Goal: Check status: Check status

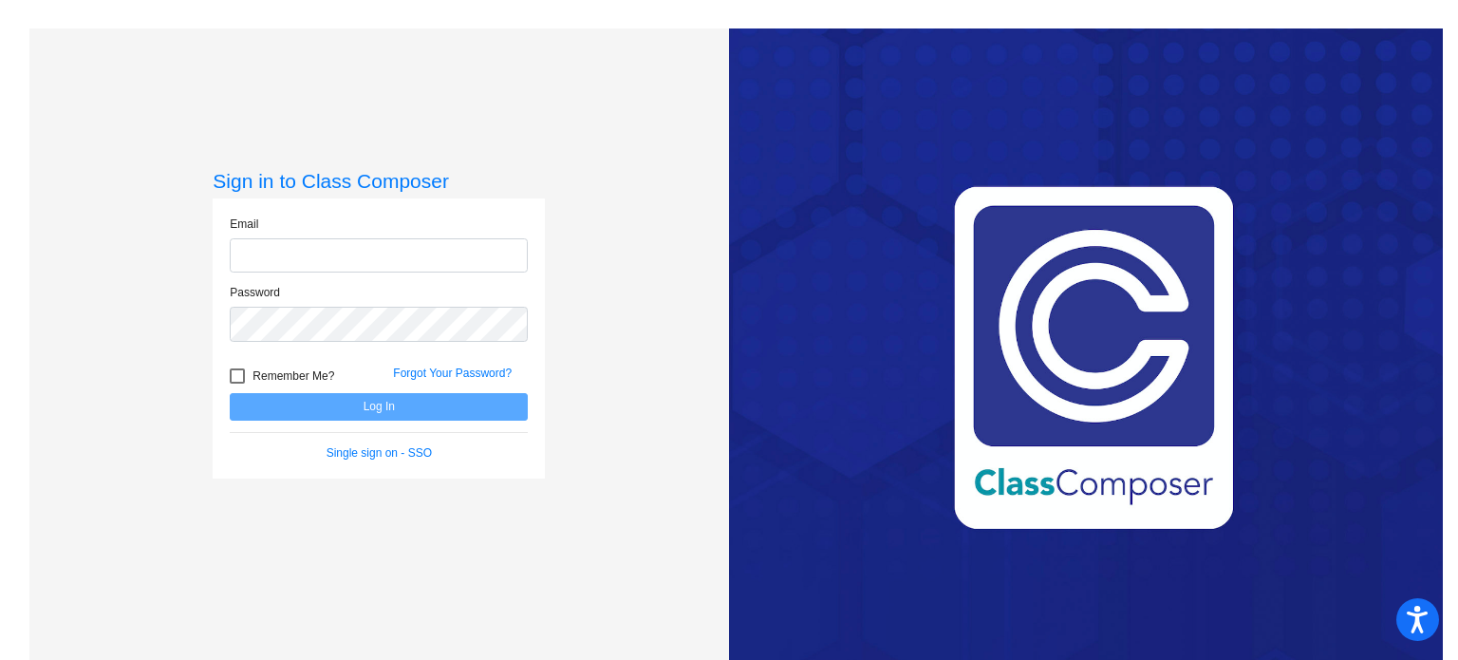
type input "[EMAIL_ADDRESS][DOMAIN_NAME]"
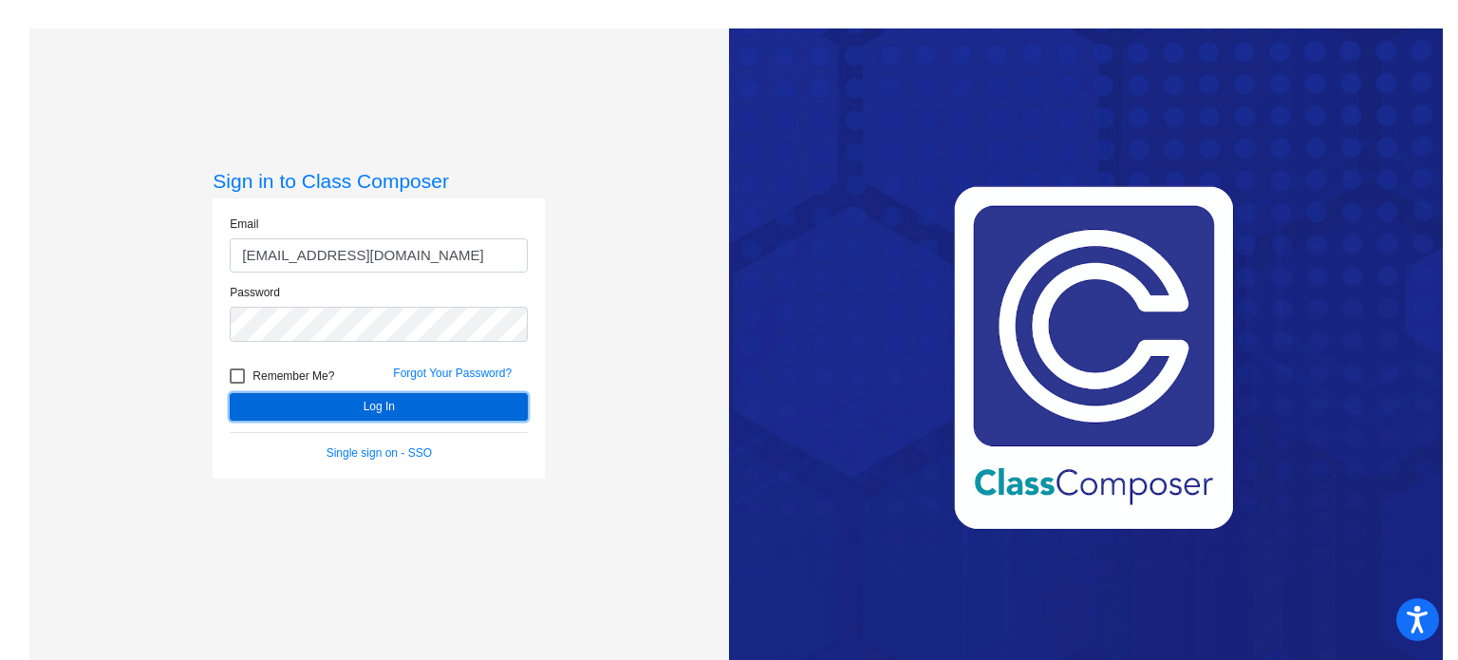
click at [414, 413] on button "Log In" at bounding box center [379, 407] width 298 height 28
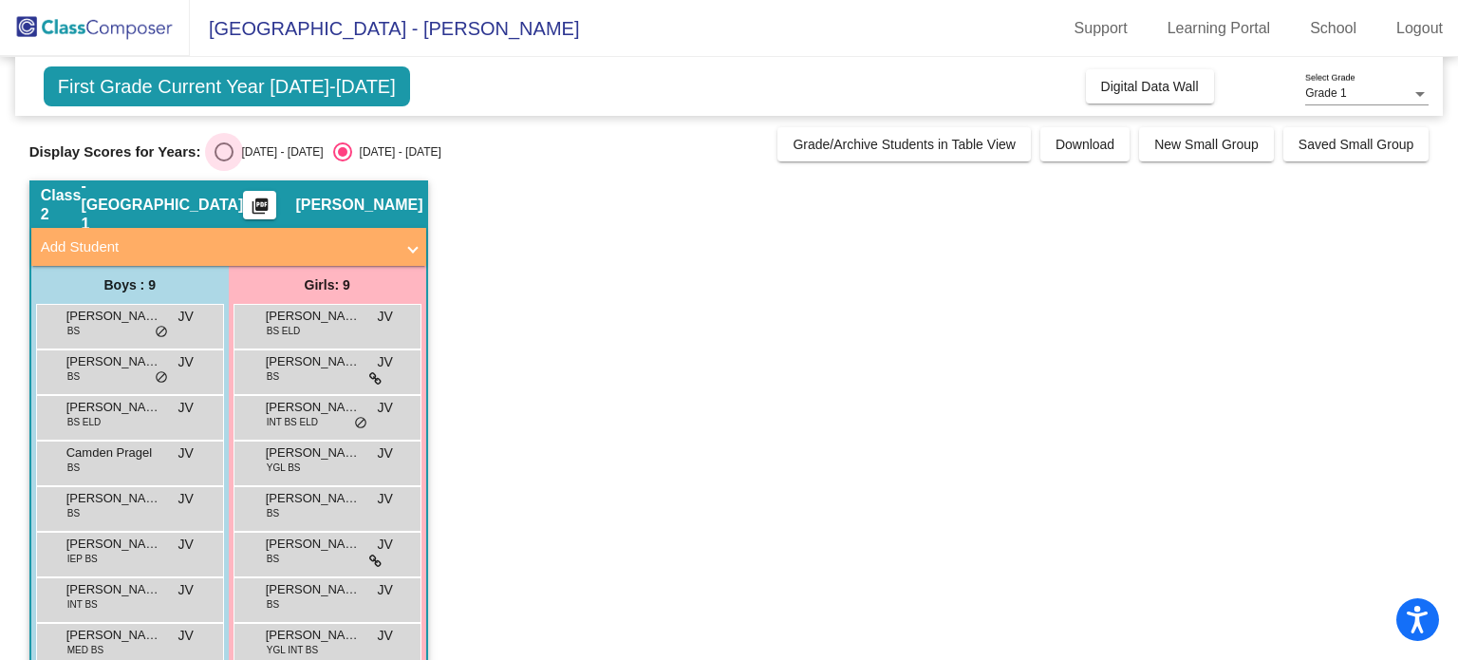
click at [285, 147] on div "2024 - 2025" at bounding box center [278, 151] width 89 height 17
click at [224, 161] on input "2024 - 2025" at bounding box center [223, 161] width 1 height 1
radio input "true"
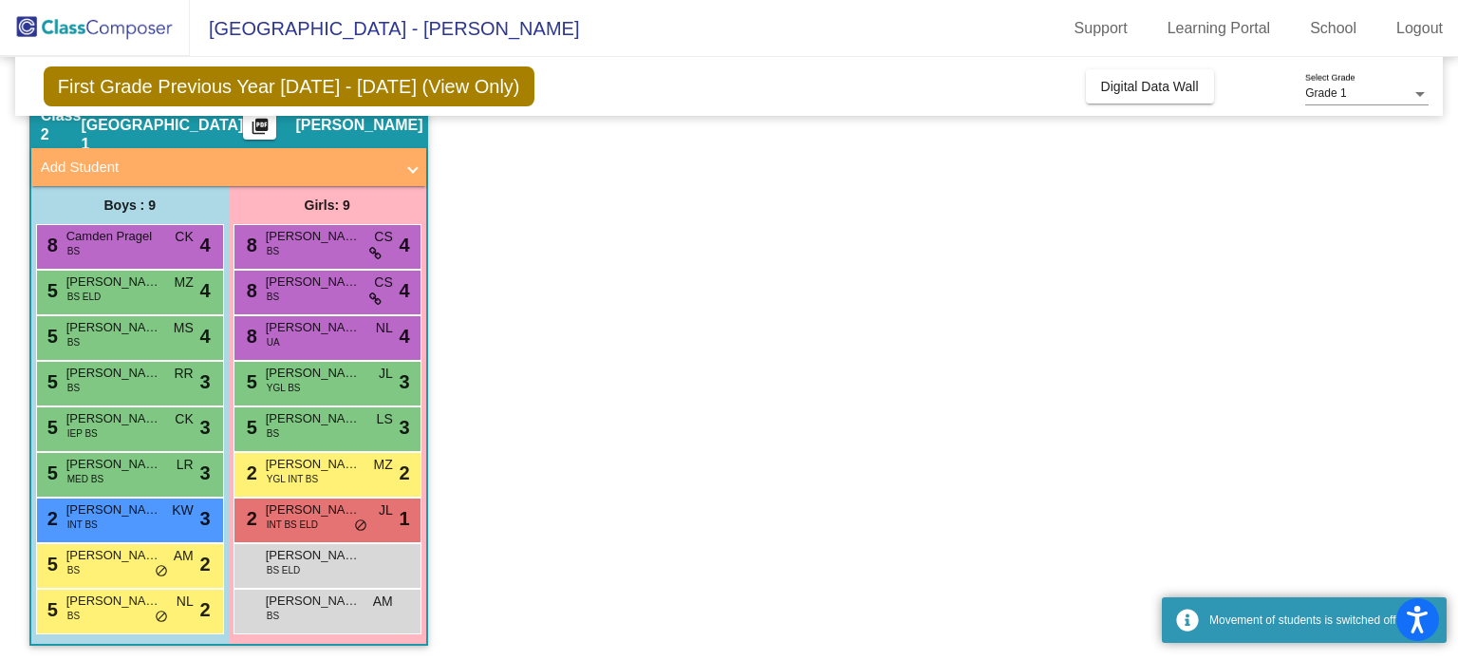
scroll to position [84, 0]
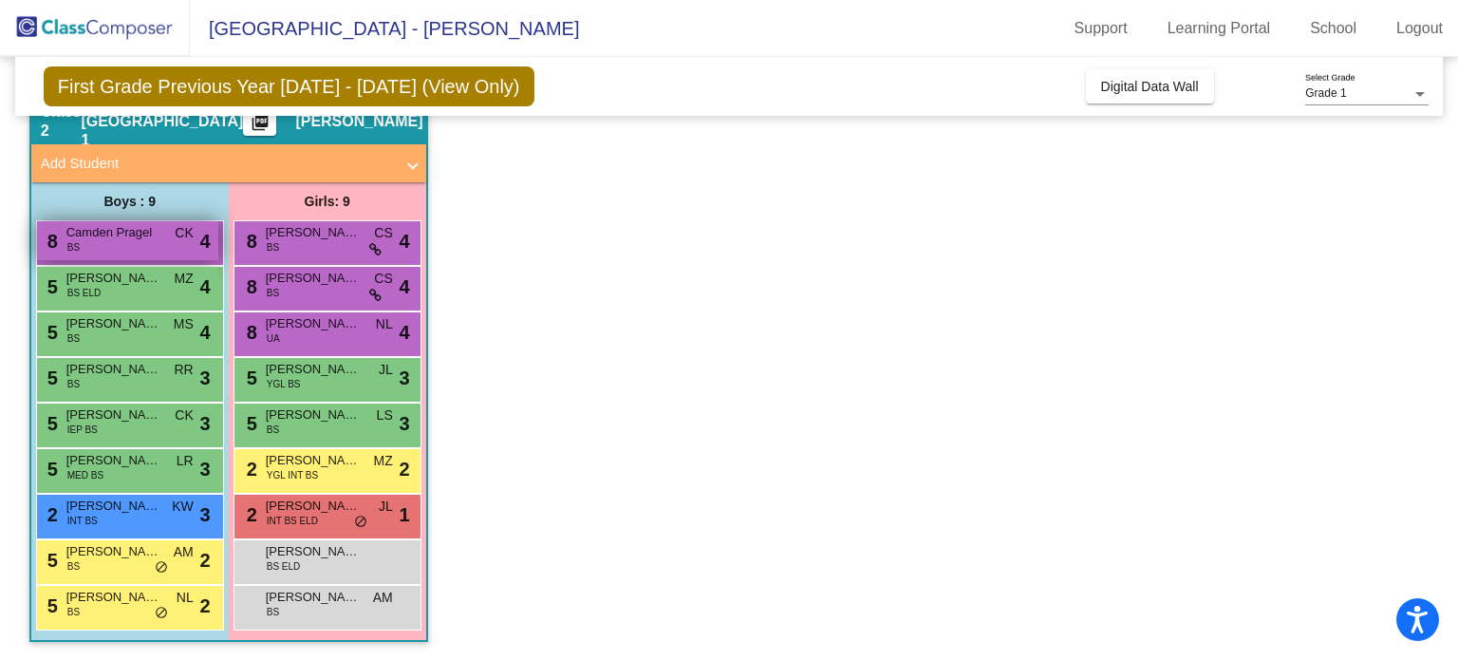
click at [161, 250] on div "8 Camden Pragel BS CK lock do_not_disturb_alt 4" at bounding box center [127, 240] width 181 height 39
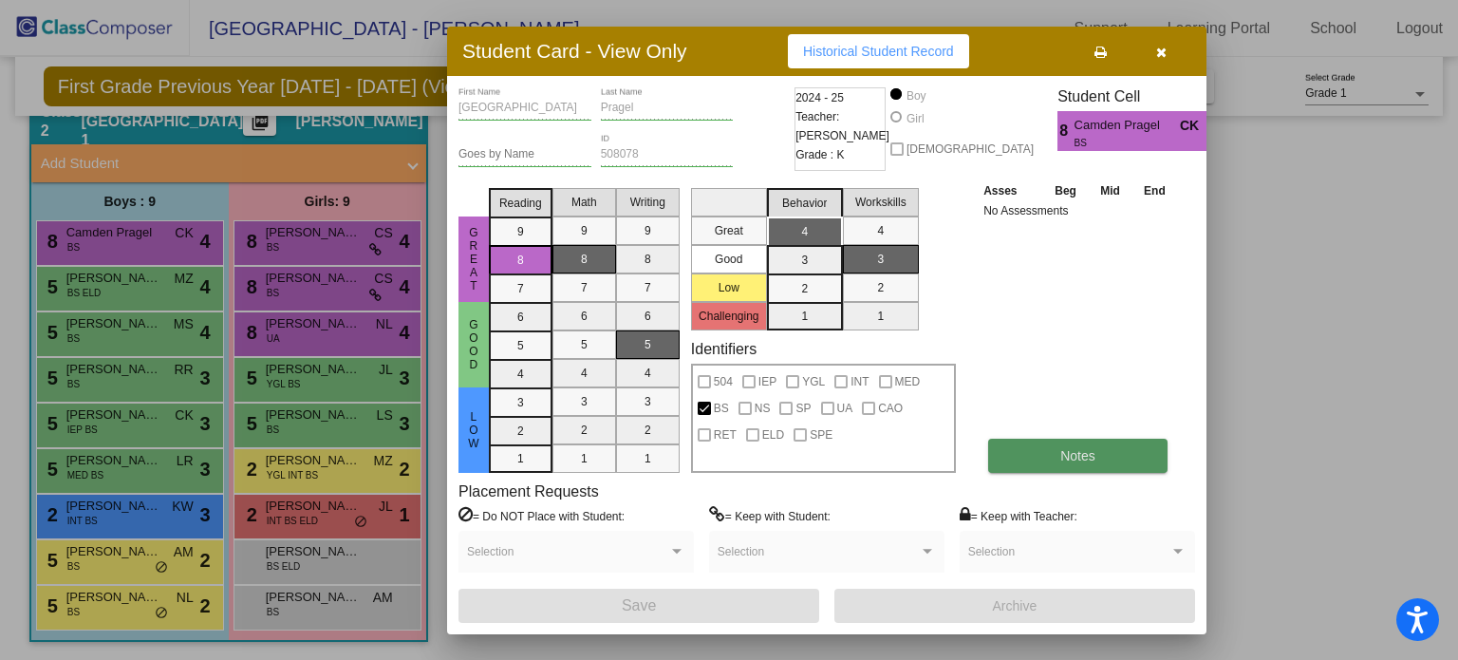
click at [1101, 471] on button "Notes" at bounding box center [1077, 456] width 179 height 34
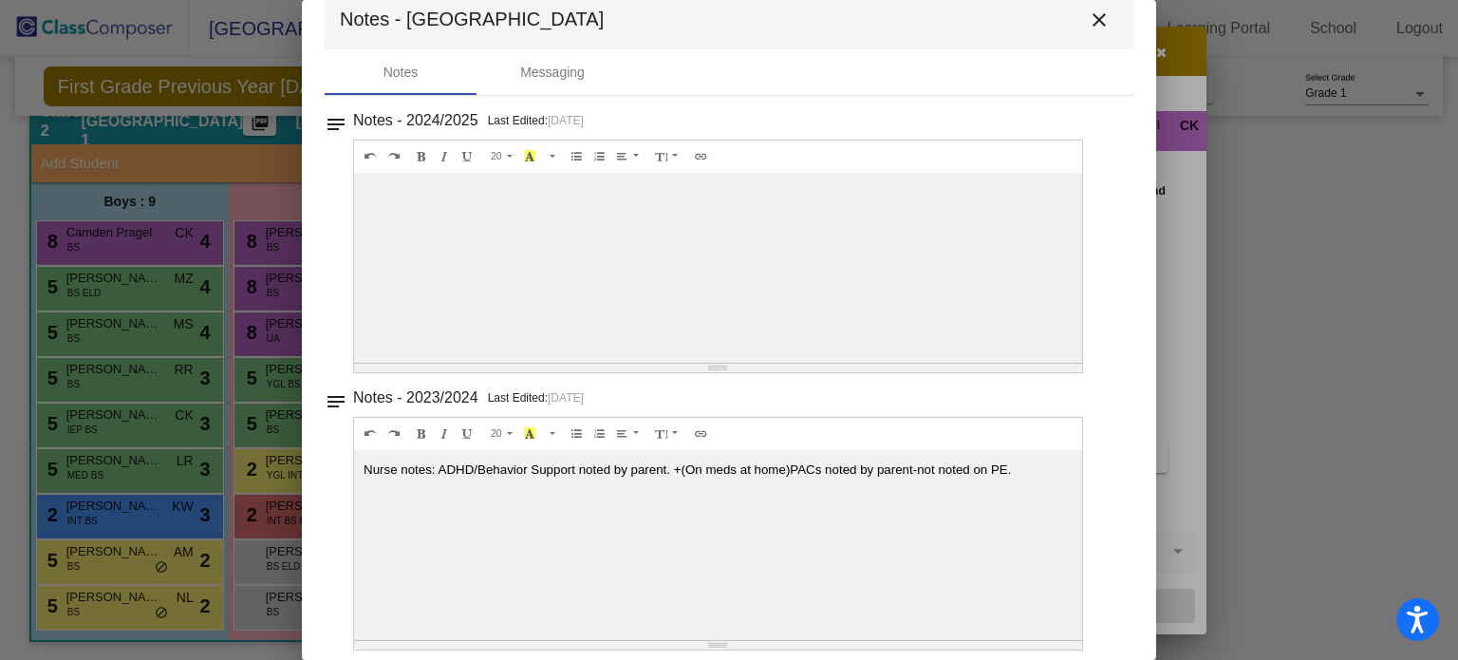
scroll to position [46, 0]
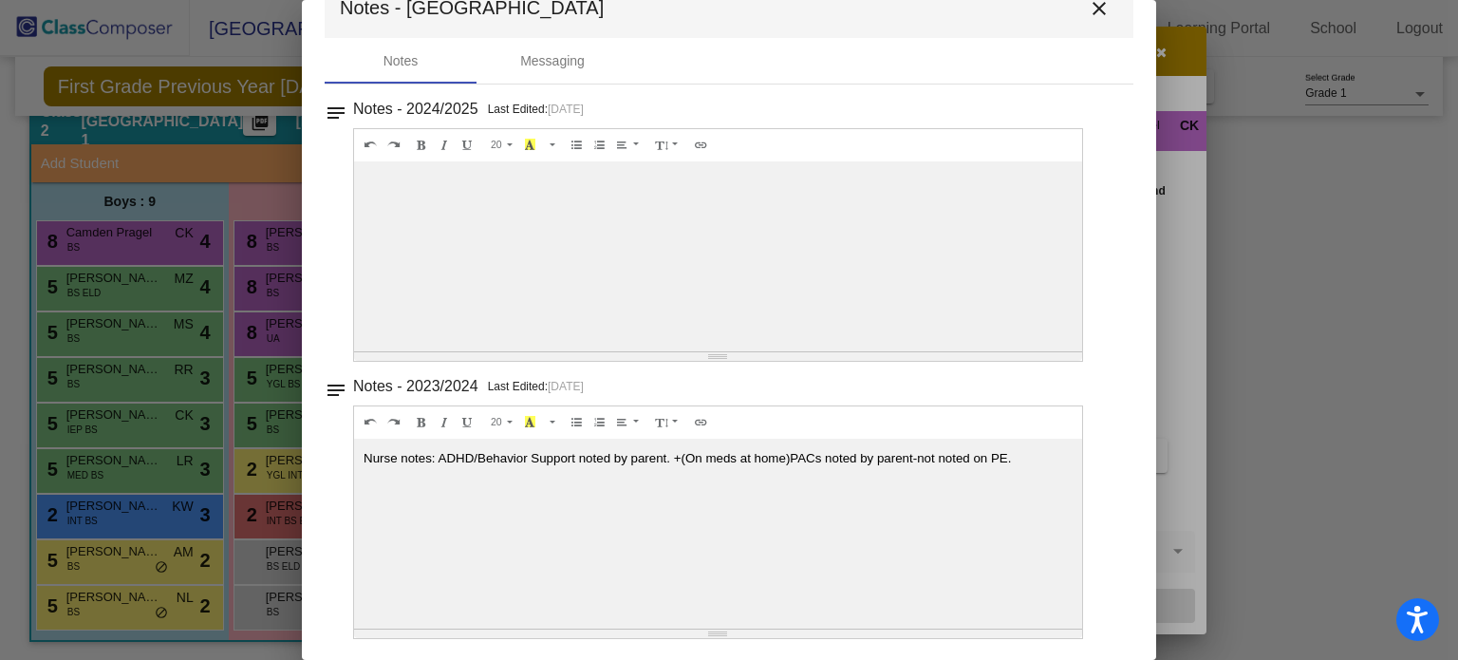
click at [1095, 12] on mat-icon "close" at bounding box center [1099, 8] width 23 height 23
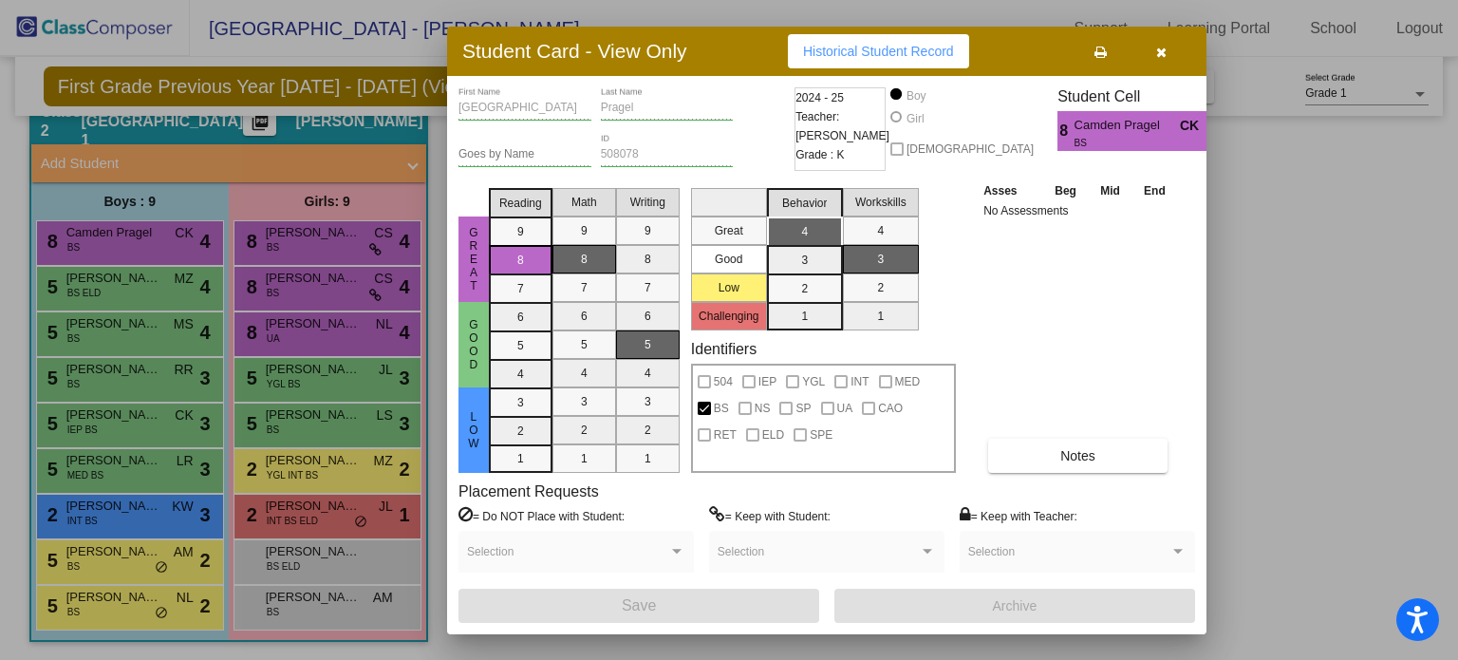
click at [1168, 50] on button "button" at bounding box center [1161, 51] width 61 height 34
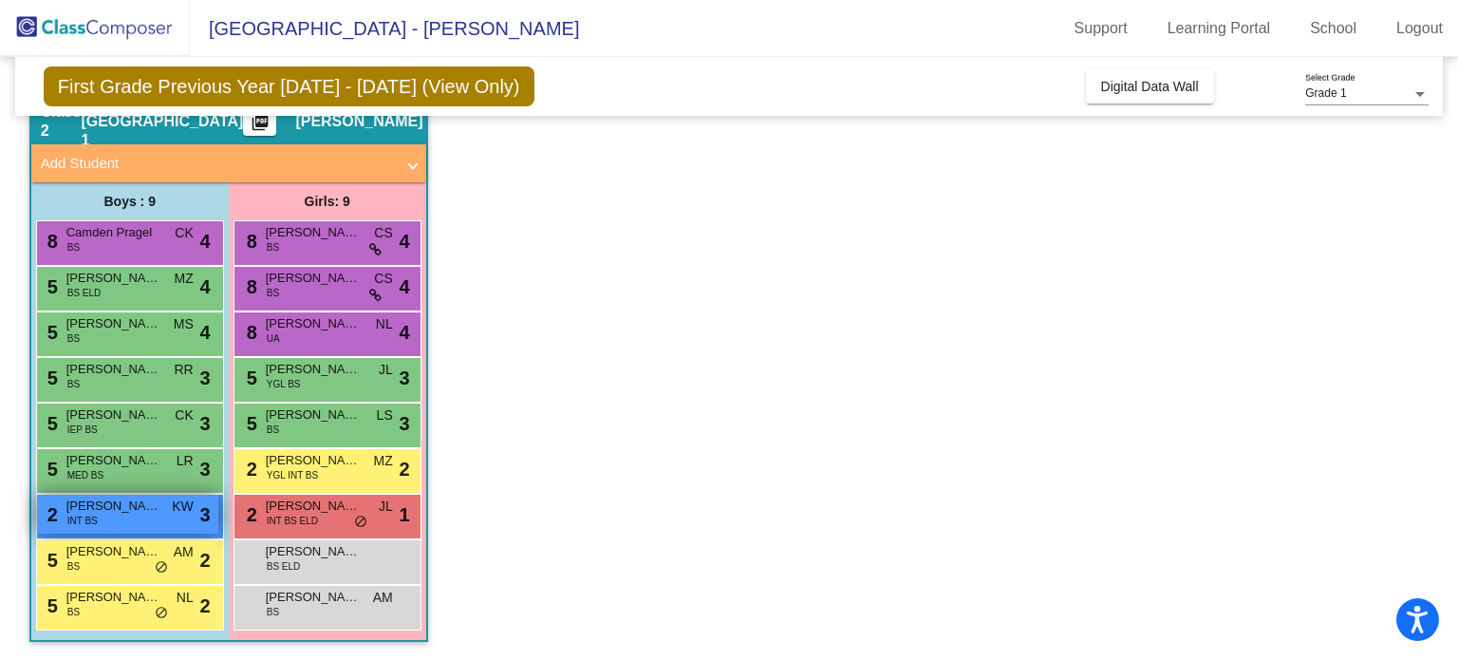
click at [118, 521] on div "2 Frank Fabrizio INT BS KW lock do_not_disturb_alt 3" at bounding box center [127, 514] width 181 height 39
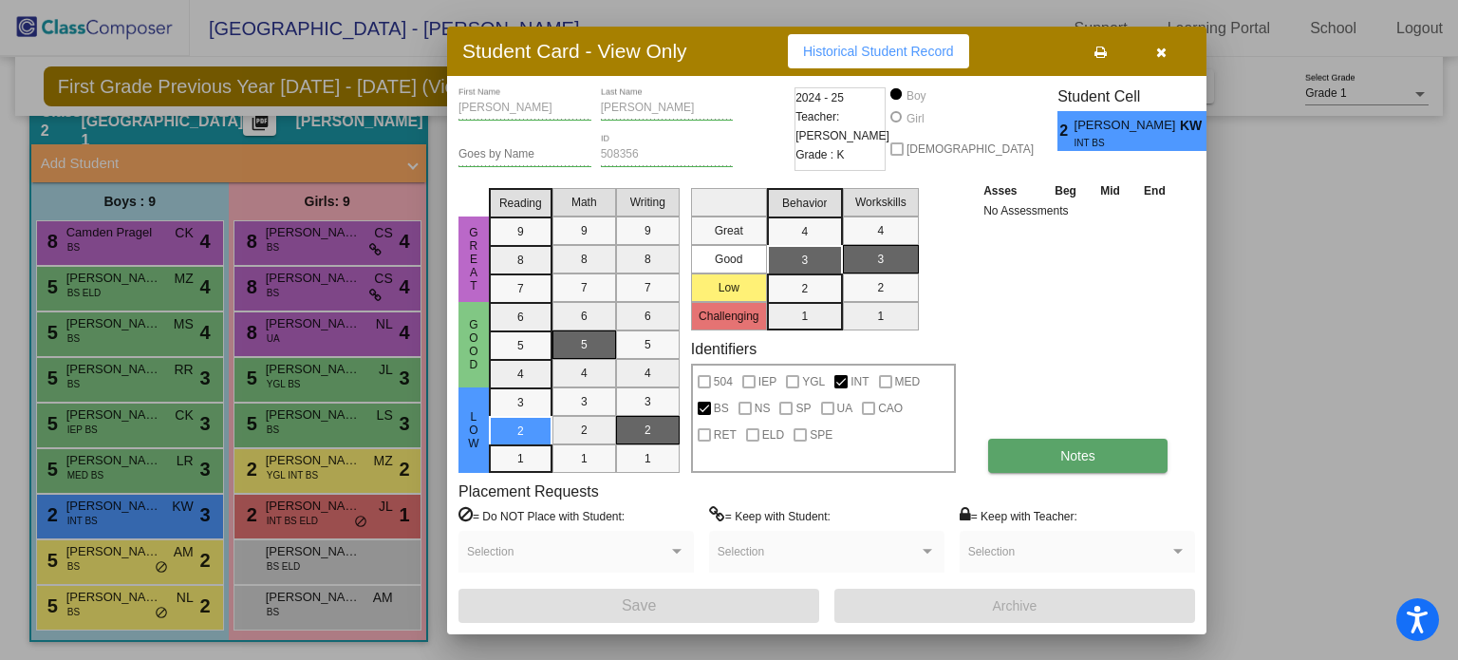
click at [1101, 446] on button "Notes" at bounding box center [1077, 456] width 179 height 34
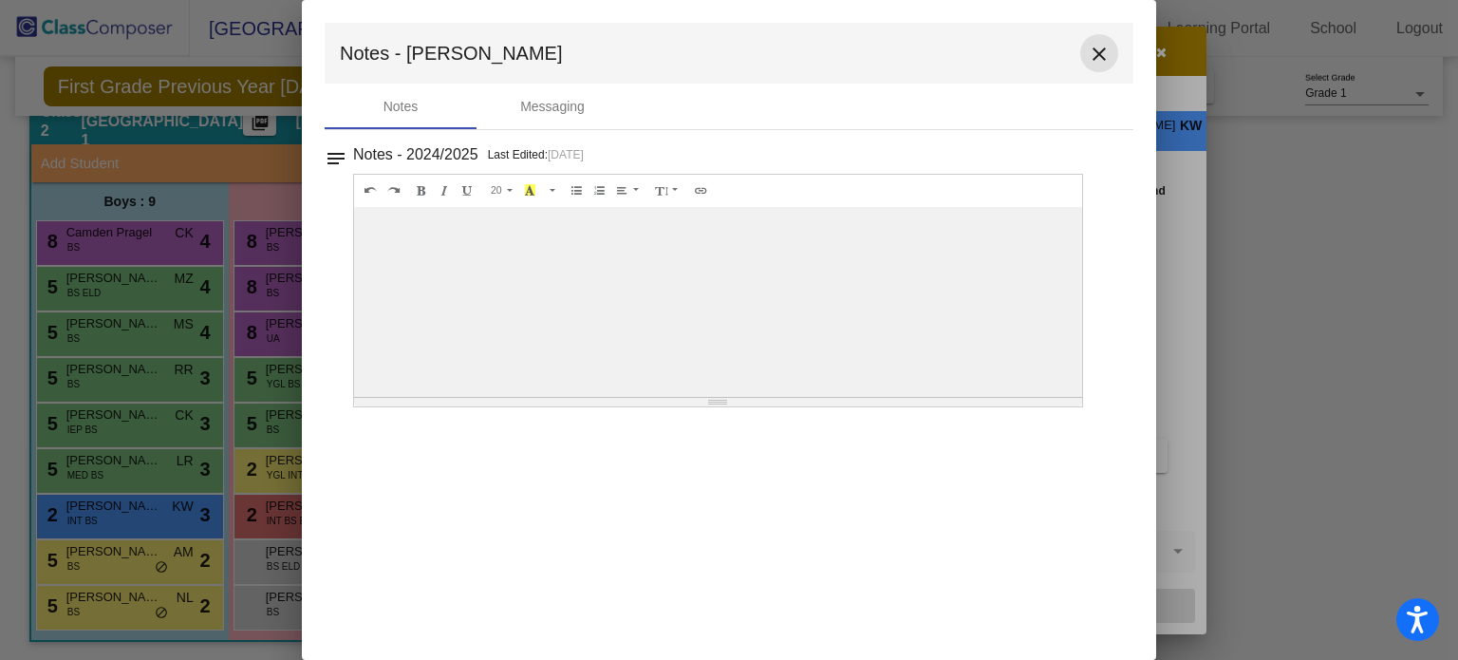
click at [1096, 60] on mat-icon "close" at bounding box center [1099, 54] width 23 height 23
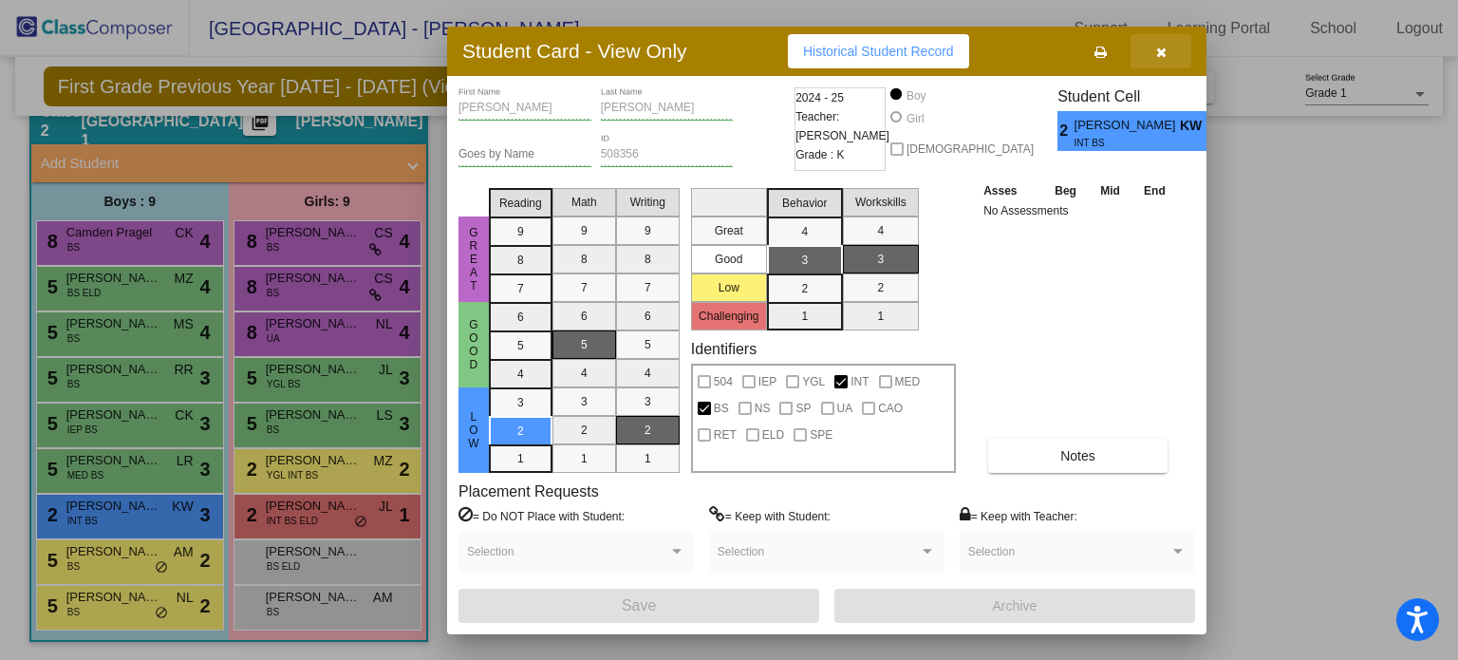
click at [1175, 50] on button "button" at bounding box center [1161, 51] width 61 height 34
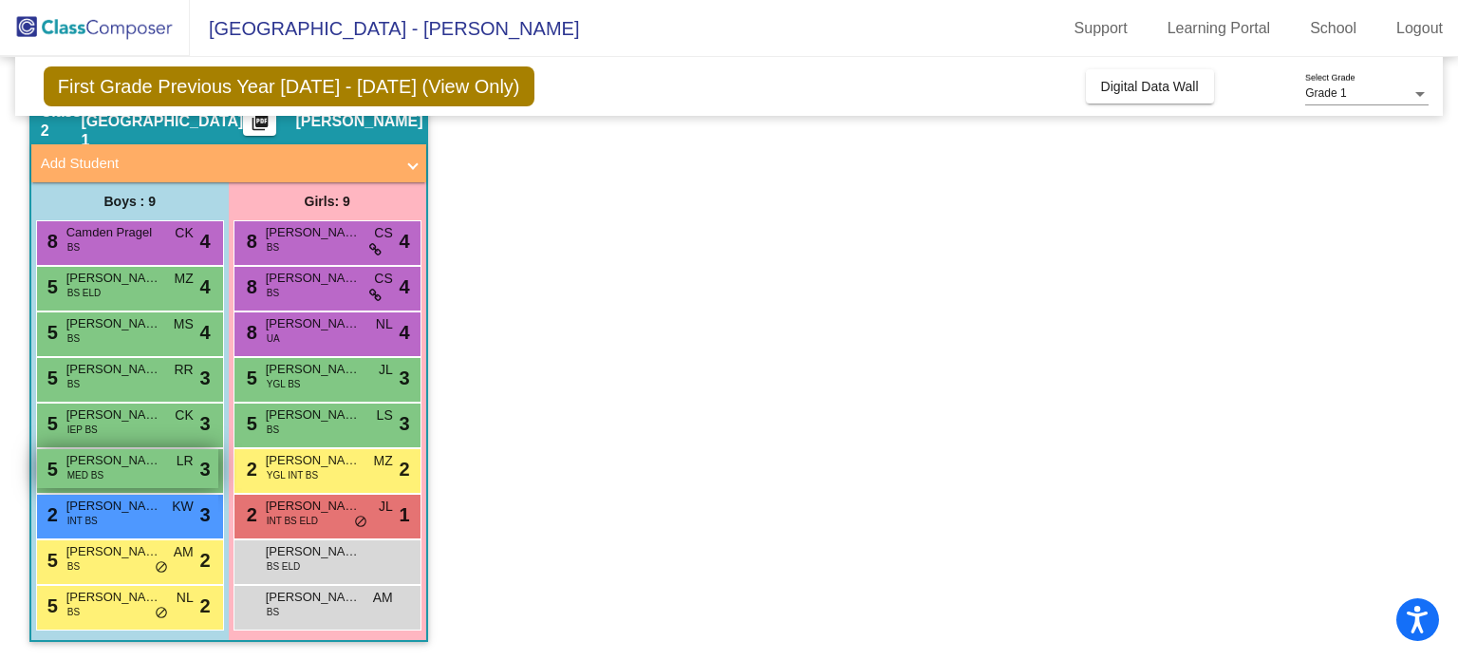
click at [149, 473] on div "5 Frederick Hepfer MED BS LR lock do_not_disturb_alt 3" at bounding box center [127, 468] width 181 height 39
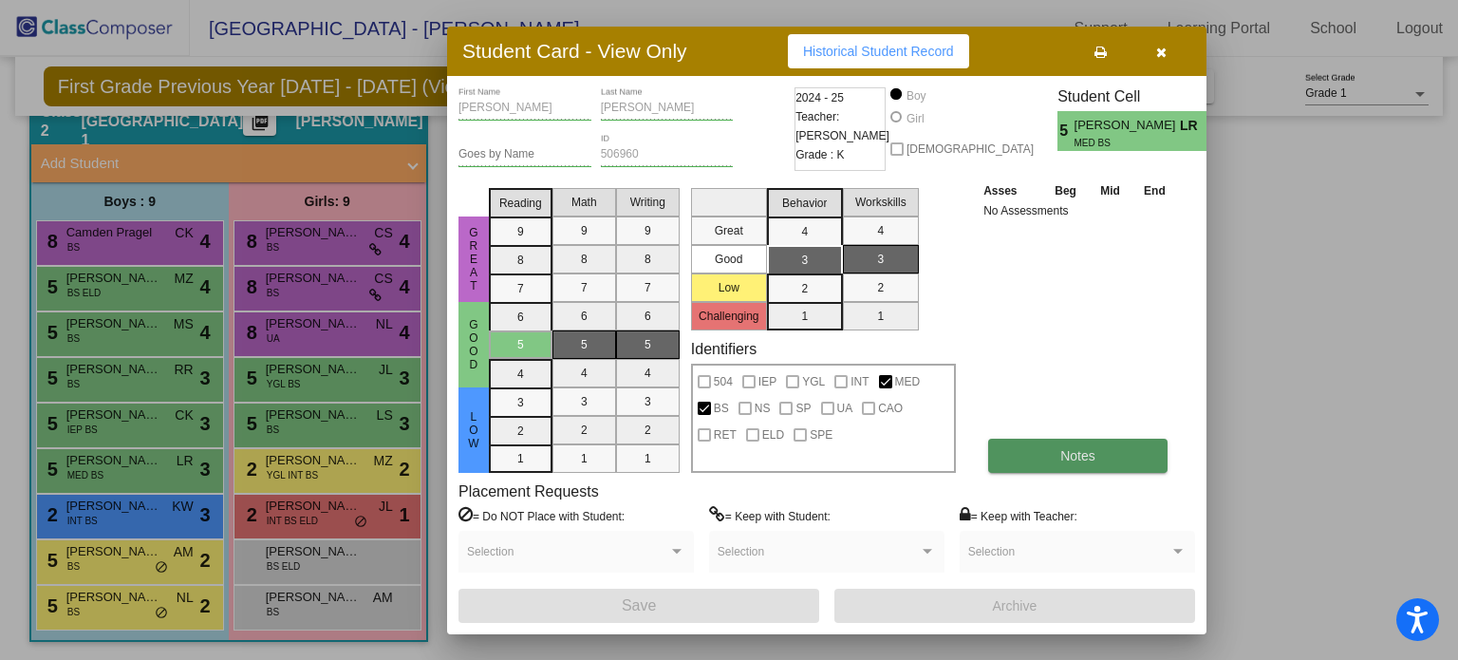
click at [1120, 451] on button "Notes" at bounding box center [1077, 456] width 179 height 34
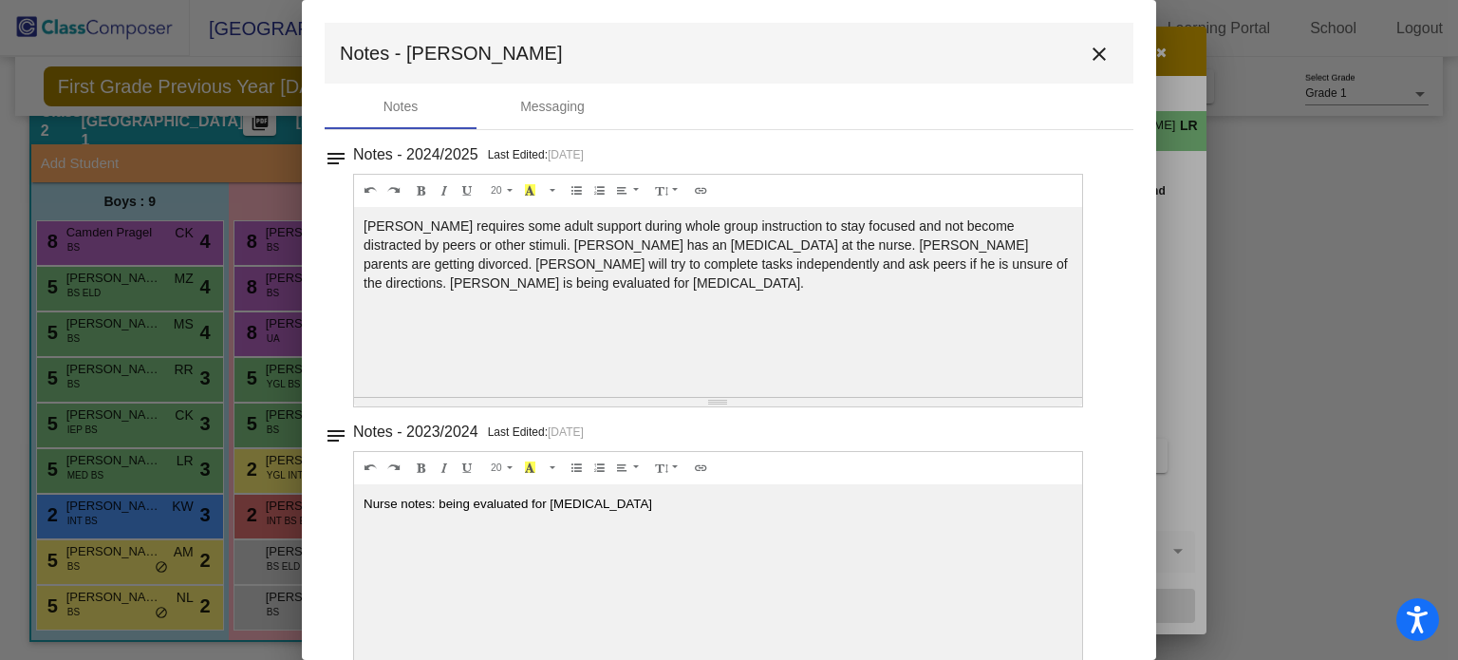
click at [1088, 61] on mat-icon "close" at bounding box center [1099, 54] width 23 height 23
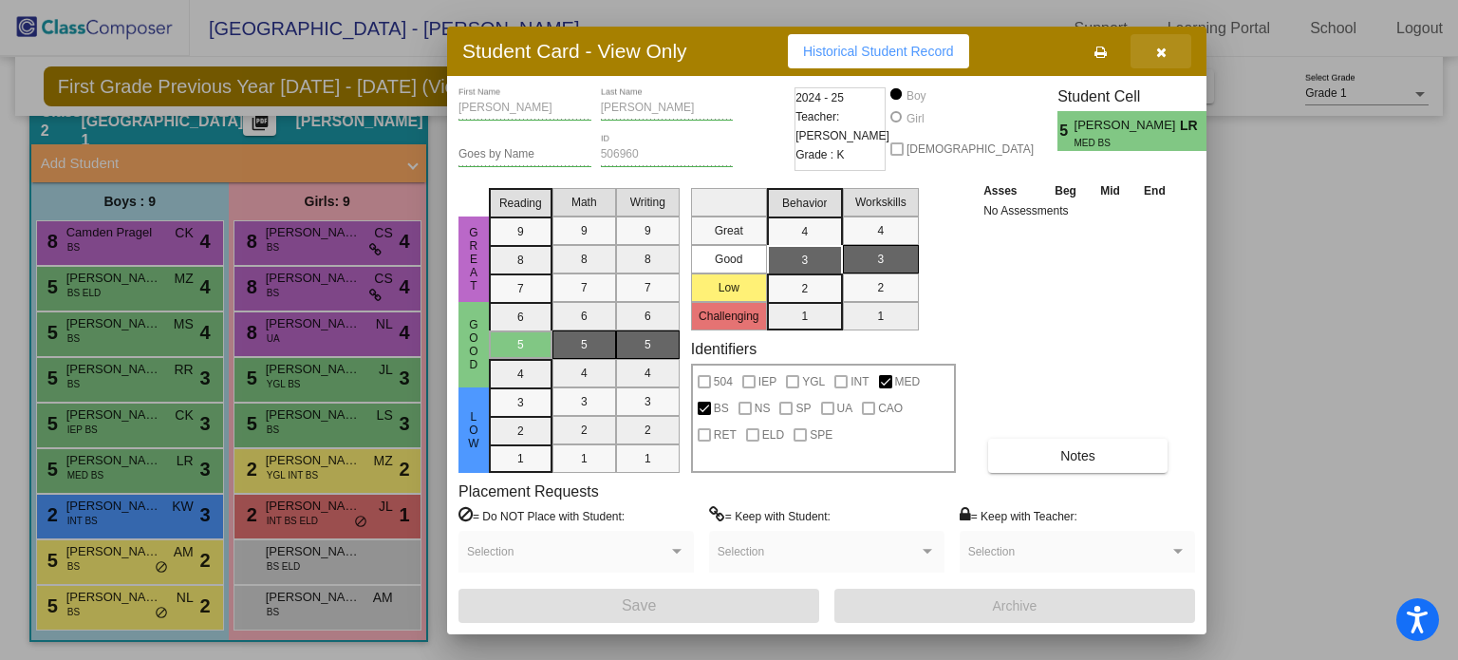
click at [1187, 55] on button "button" at bounding box center [1161, 51] width 61 height 34
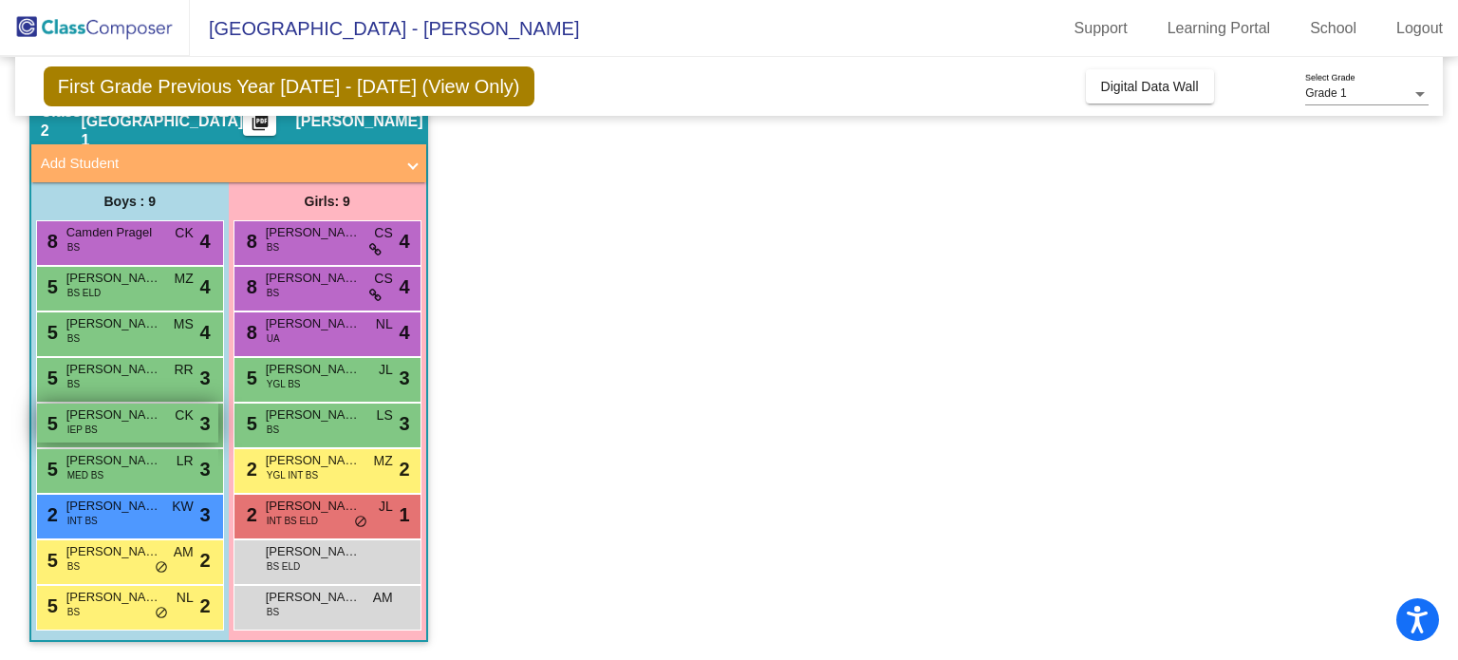
click at [80, 433] on span "IEP BS" at bounding box center [82, 429] width 30 height 14
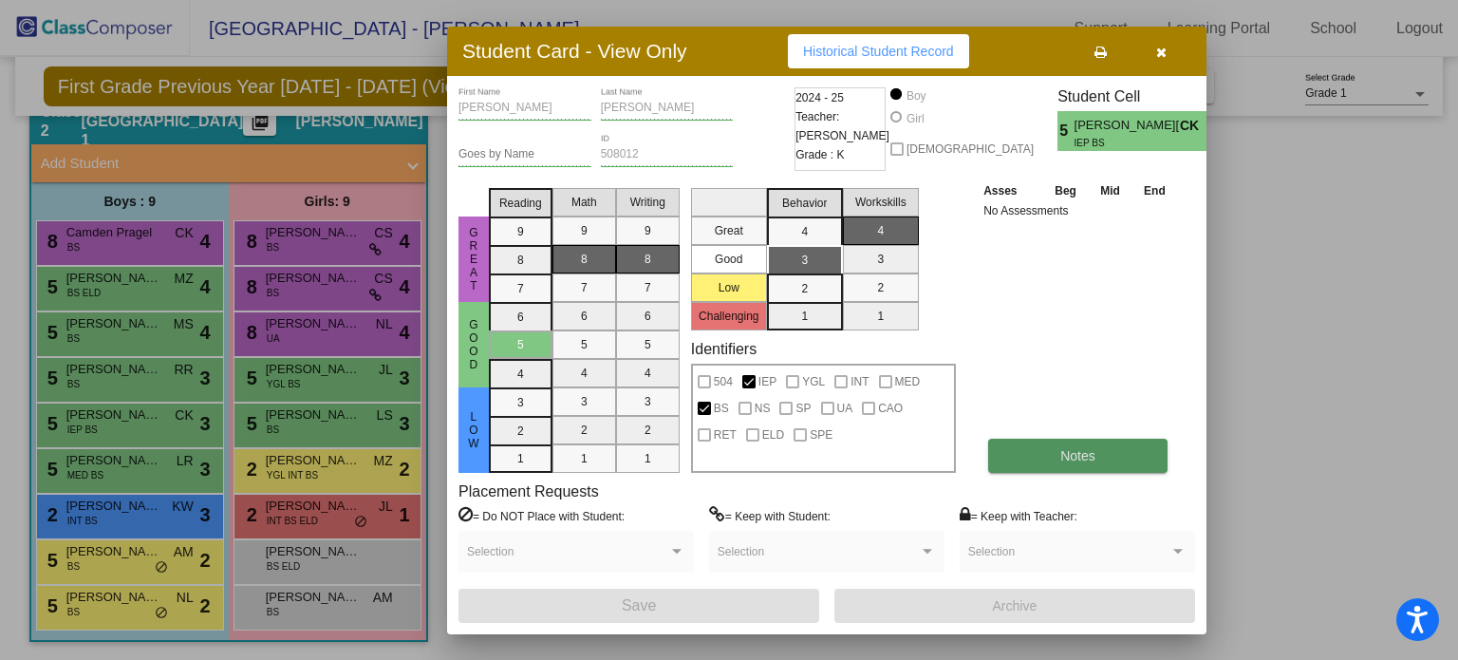
click at [1064, 441] on button "Notes" at bounding box center [1077, 456] width 179 height 34
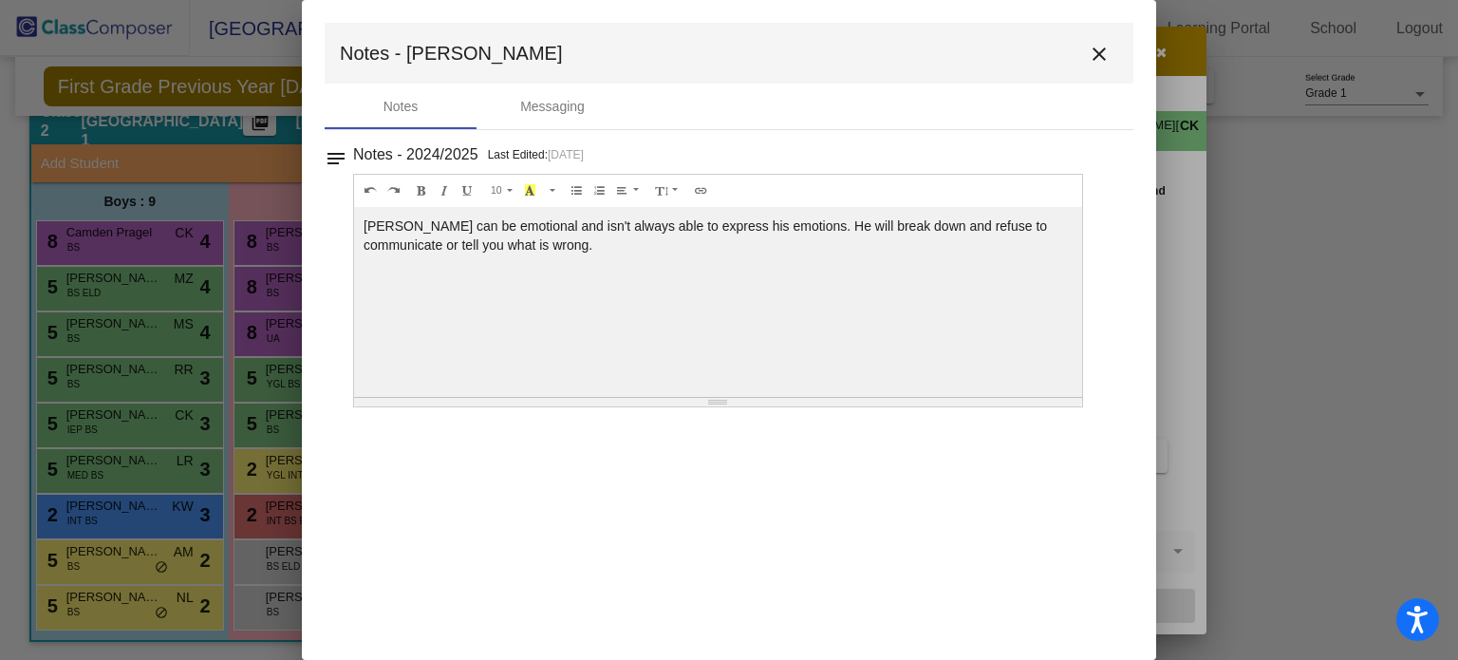
click at [1094, 51] on mat-icon "close" at bounding box center [1099, 54] width 23 height 23
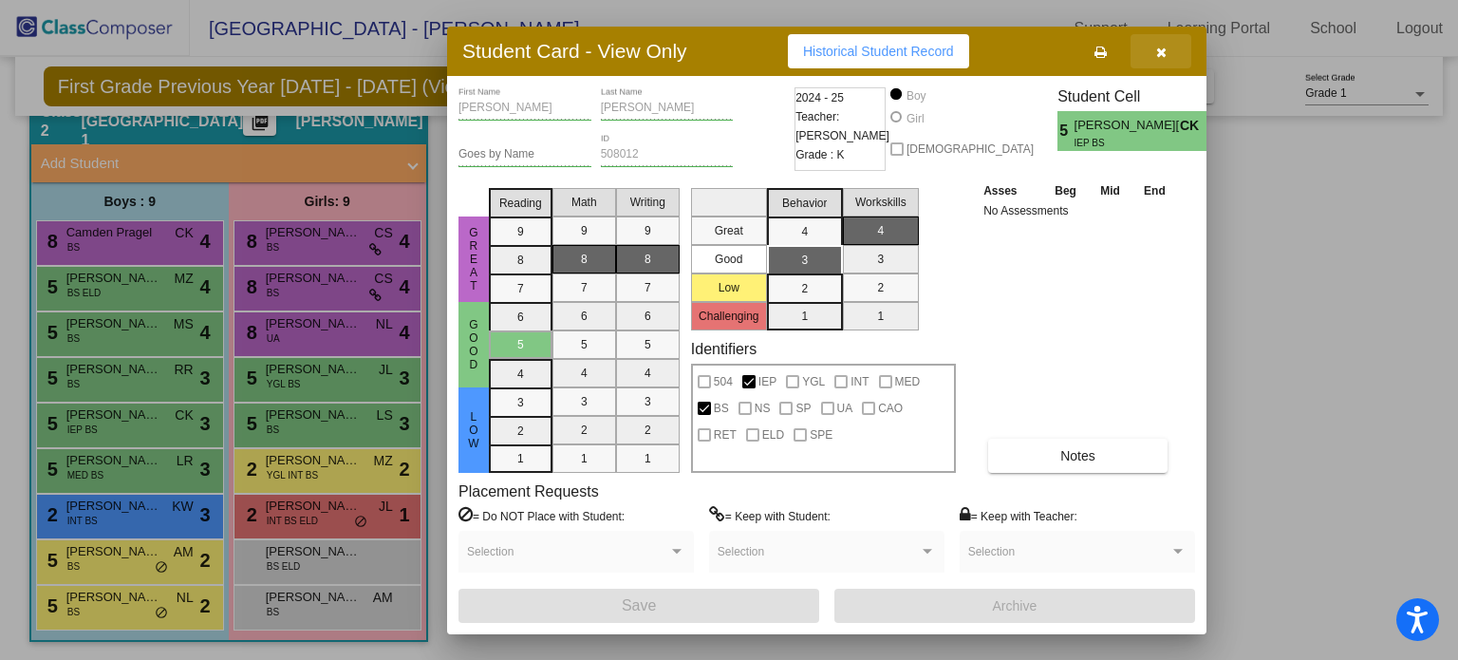
click at [1172, 60] on button "button" at bounding box center [1161, 51] width 61 height 34
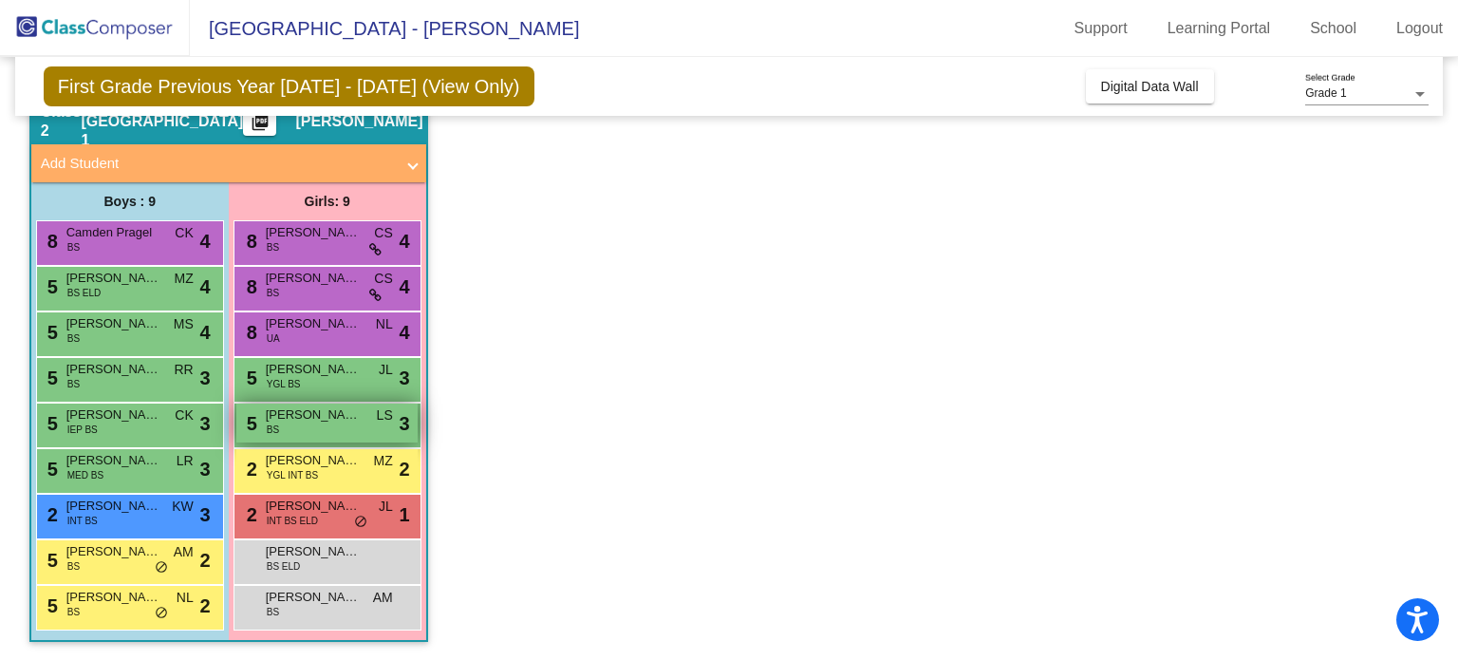
click at [310, 411] on span "Juliette Collins" at bounding box center [313, 414] width 95 height 19
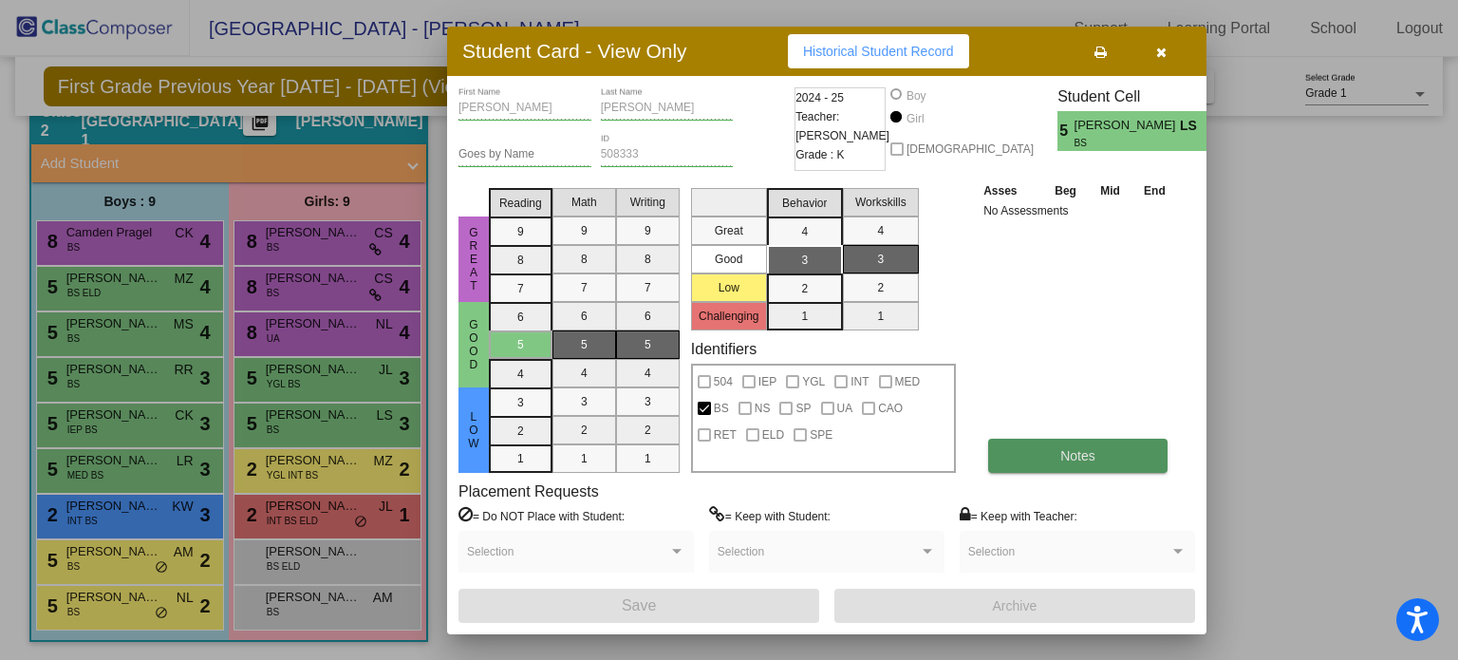
click at [1084, 449] on span "Notes" at bounding box center [1077, 455] width 35 height 15
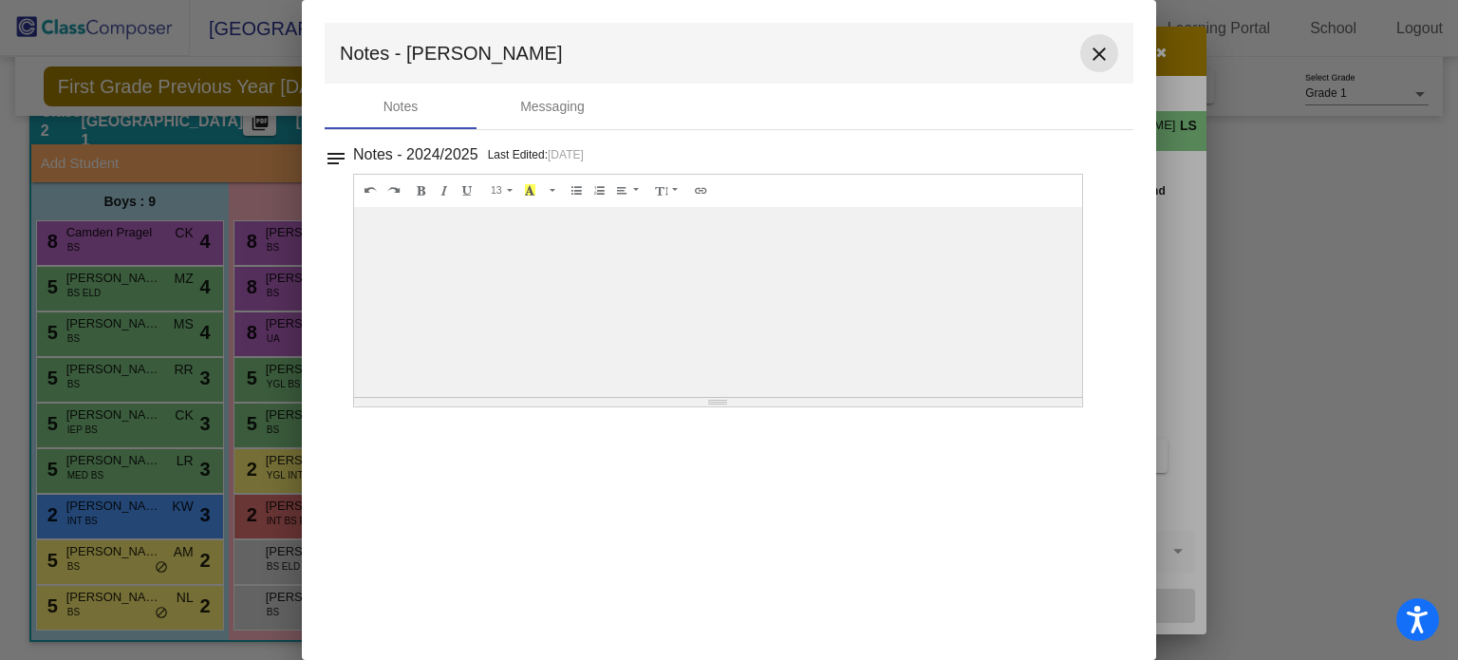
click at [1080, 53] on button "close" at bounding box center [1099, 53] width 38 height 38
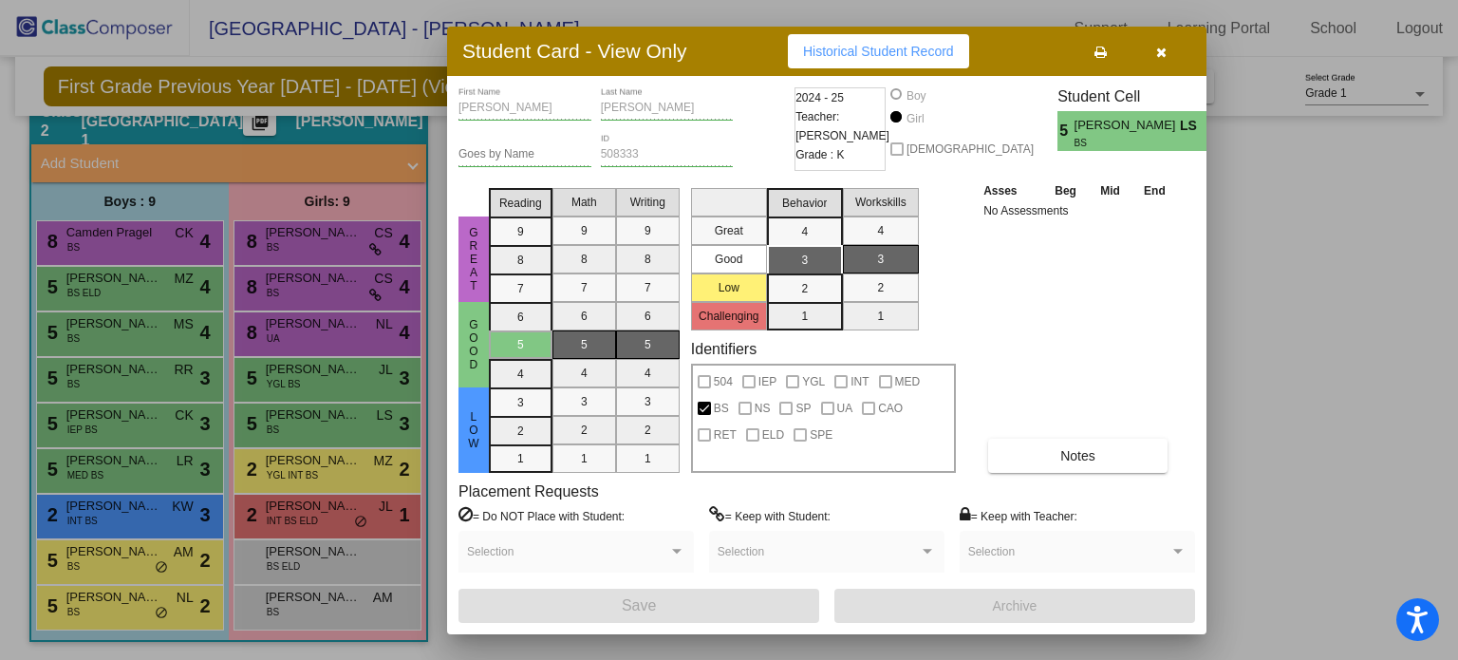
click at [1174, 48] on button "button" at bounding box center [1161, 51] width 61 height 34
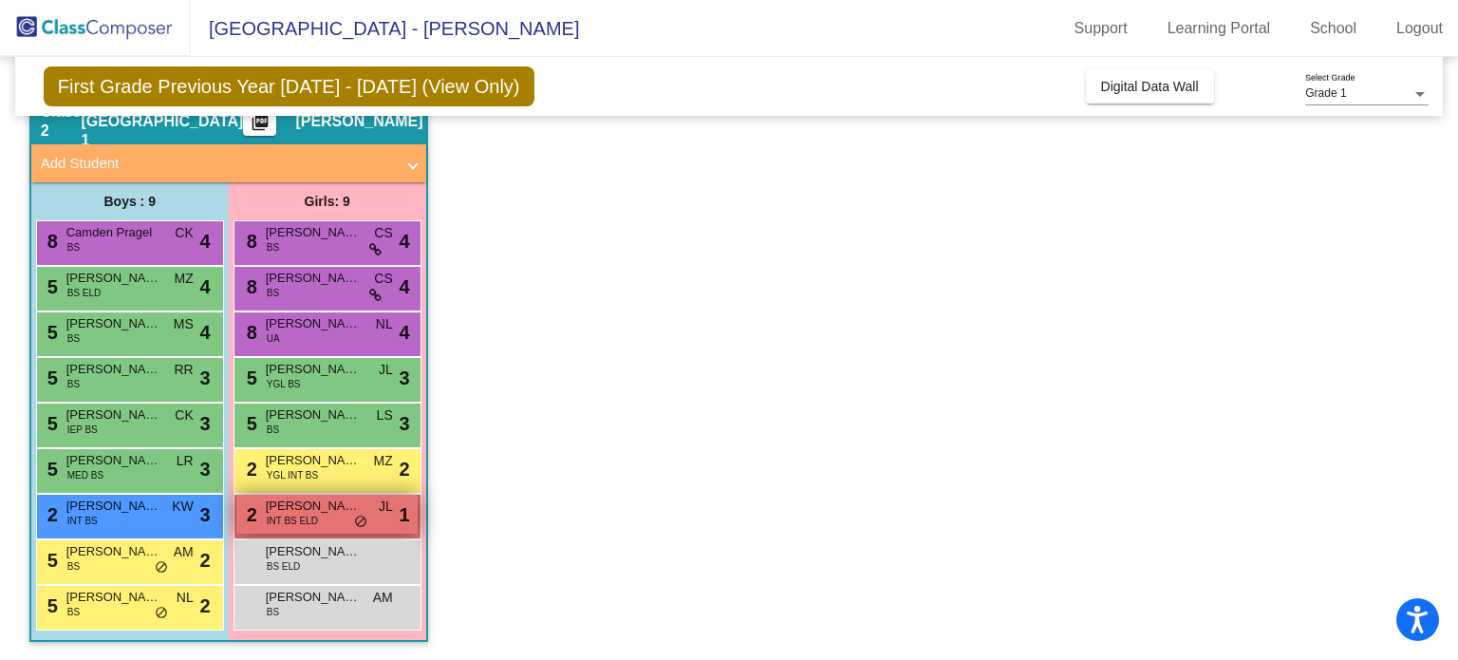
click at [288, 515] on span "INT BS ELD" at bounding box center [292, 521] width 51 height 14
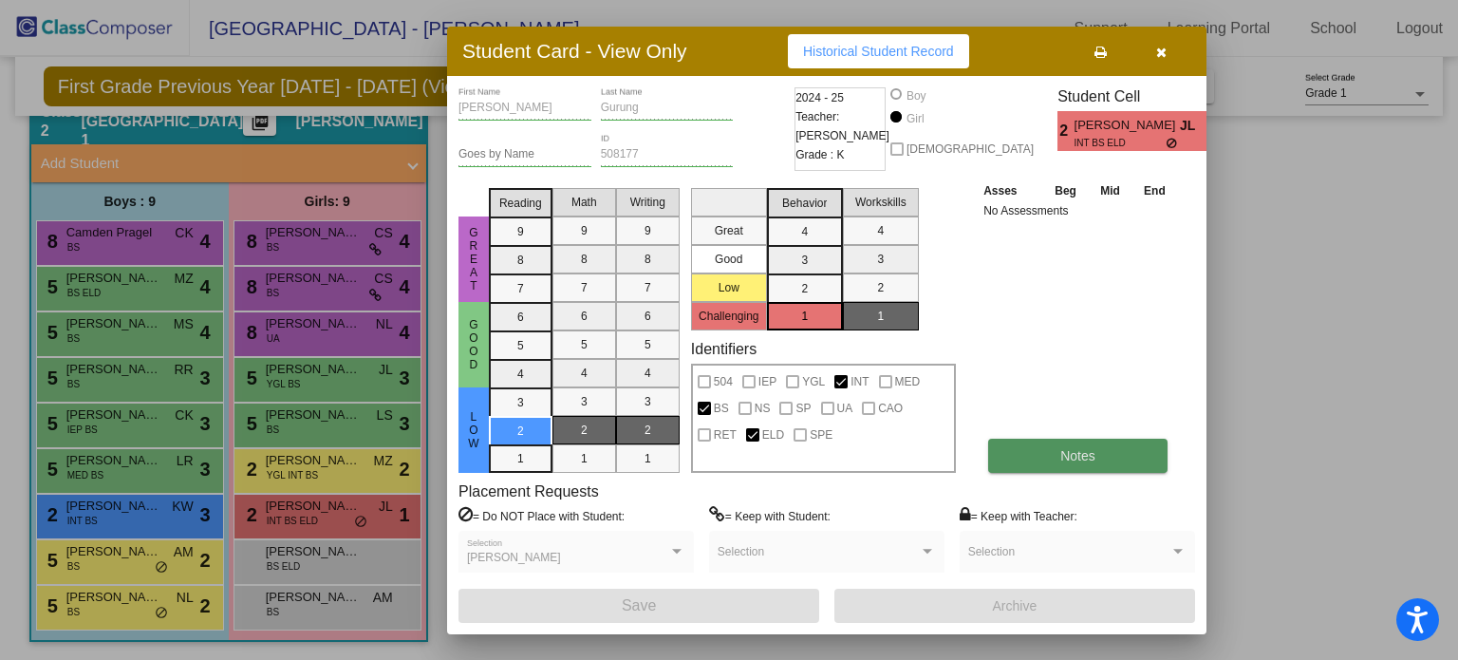
click at [1074, 456] on span "Notes" at bounding box center [1077, 455] width 35 height 15
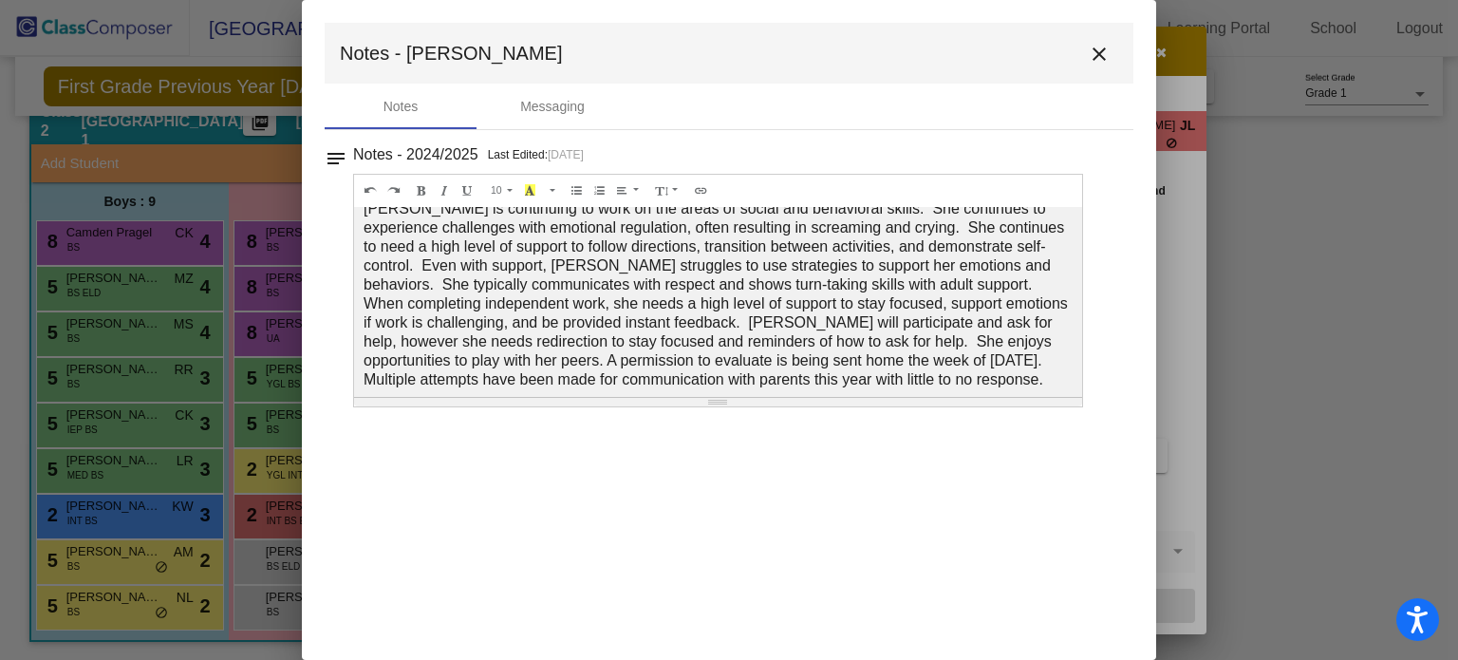
scroll to position [27, 0]
click at [1094, 59] on mat-icon "close" at bounding box center [1099, 54] width 23 height 23
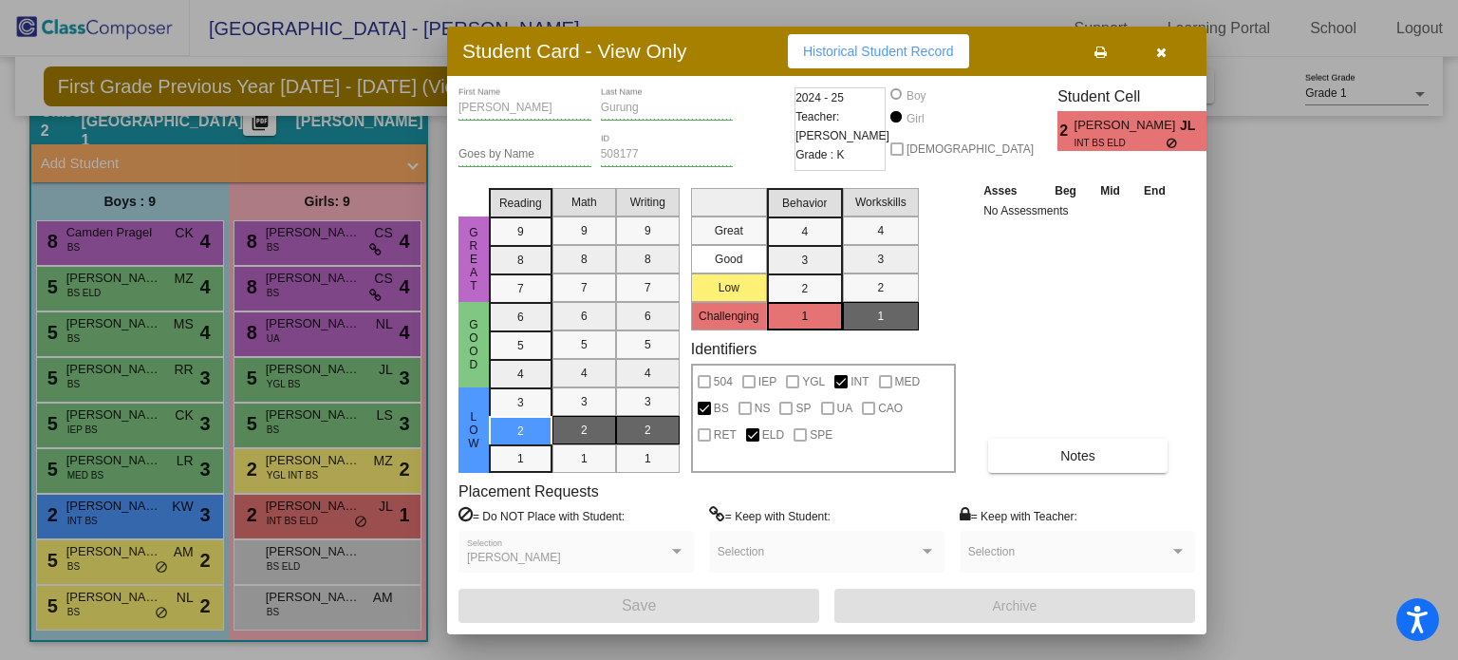
click at [1173, 56] on button "button" at bounding box center [1161, 51] width 61 height 34
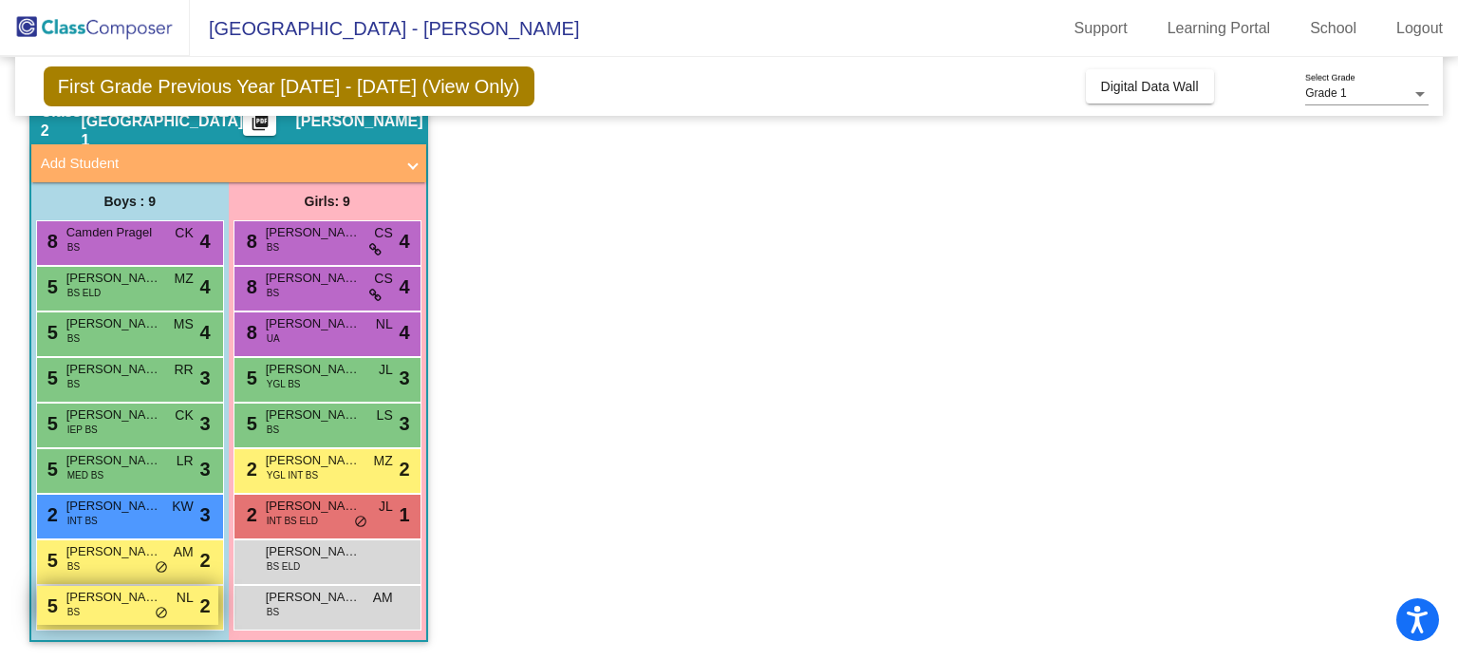
click at [69, 605] on span "BS" at bounding box center [73, 612] width 12 height 14
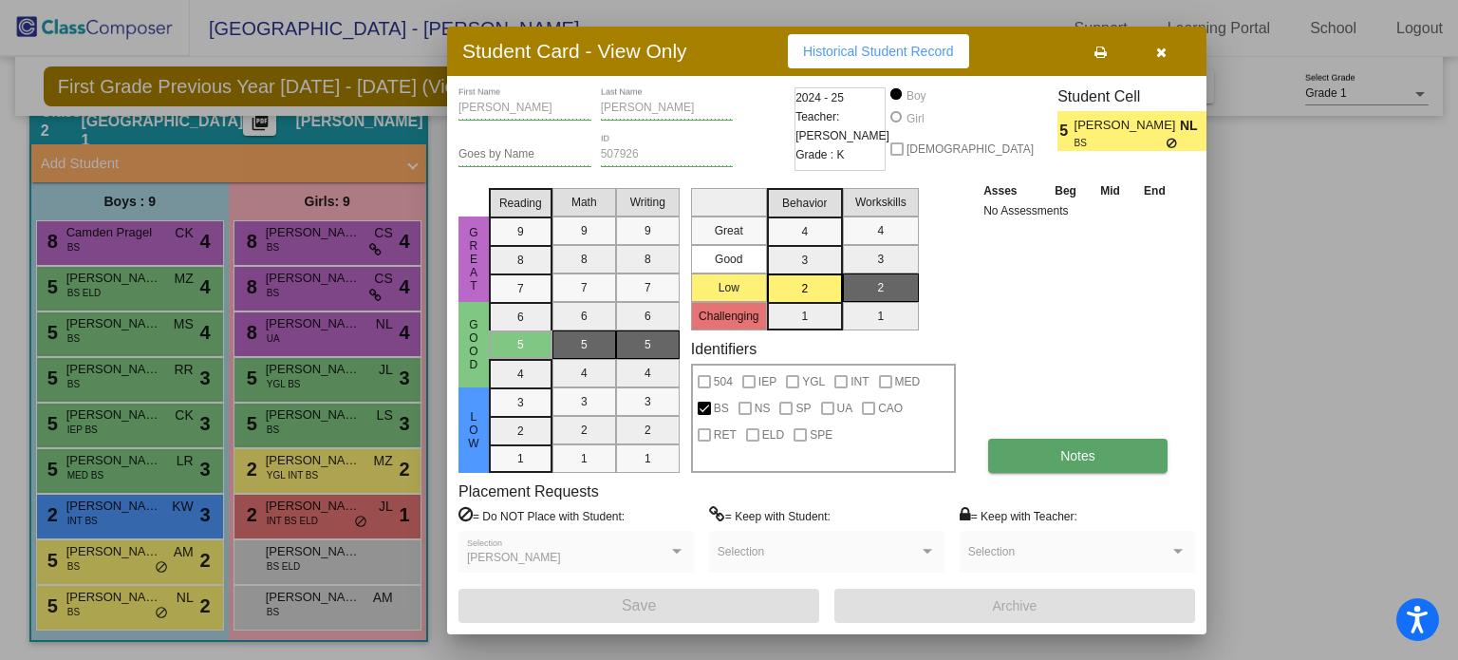
click at [1071, 463] on button "Notes" at bounding box center [1077, 456] width 179 height 34
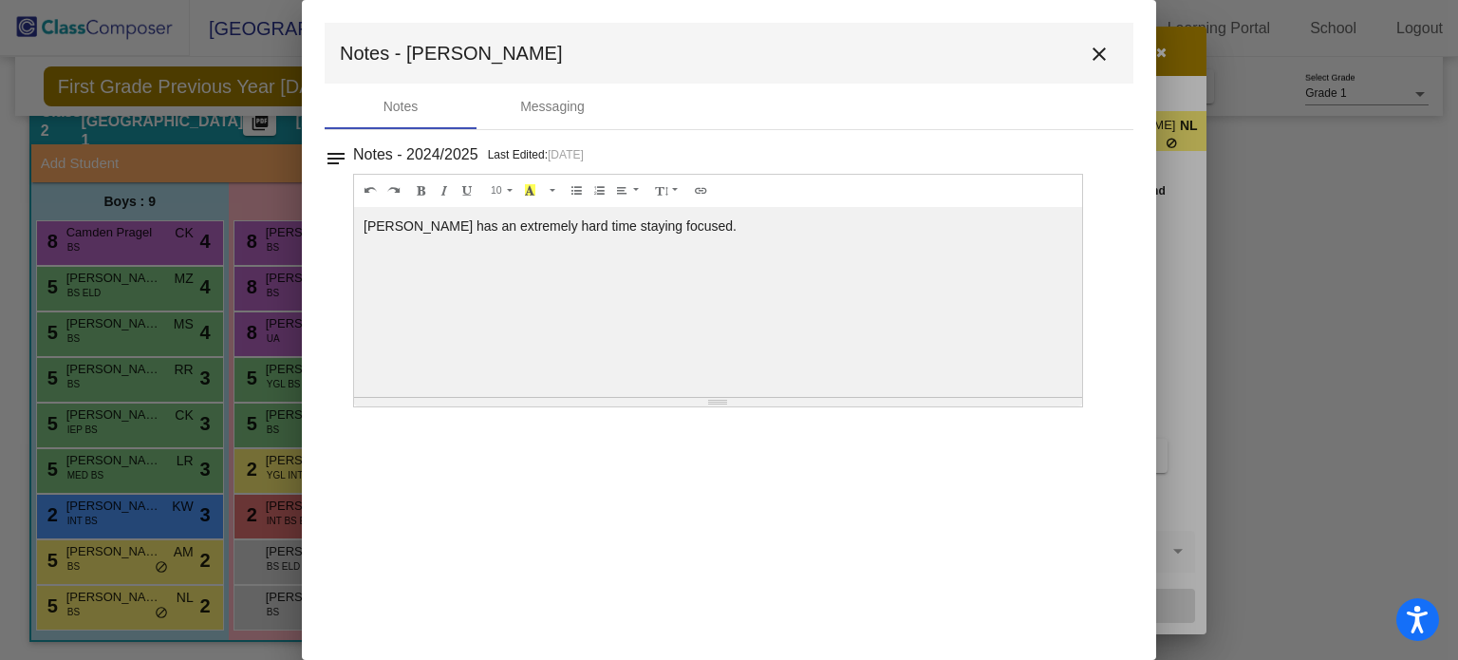
click at [1103, 55] on mat-icon "close" at bounding box center [1099, 54] width 23 height 23
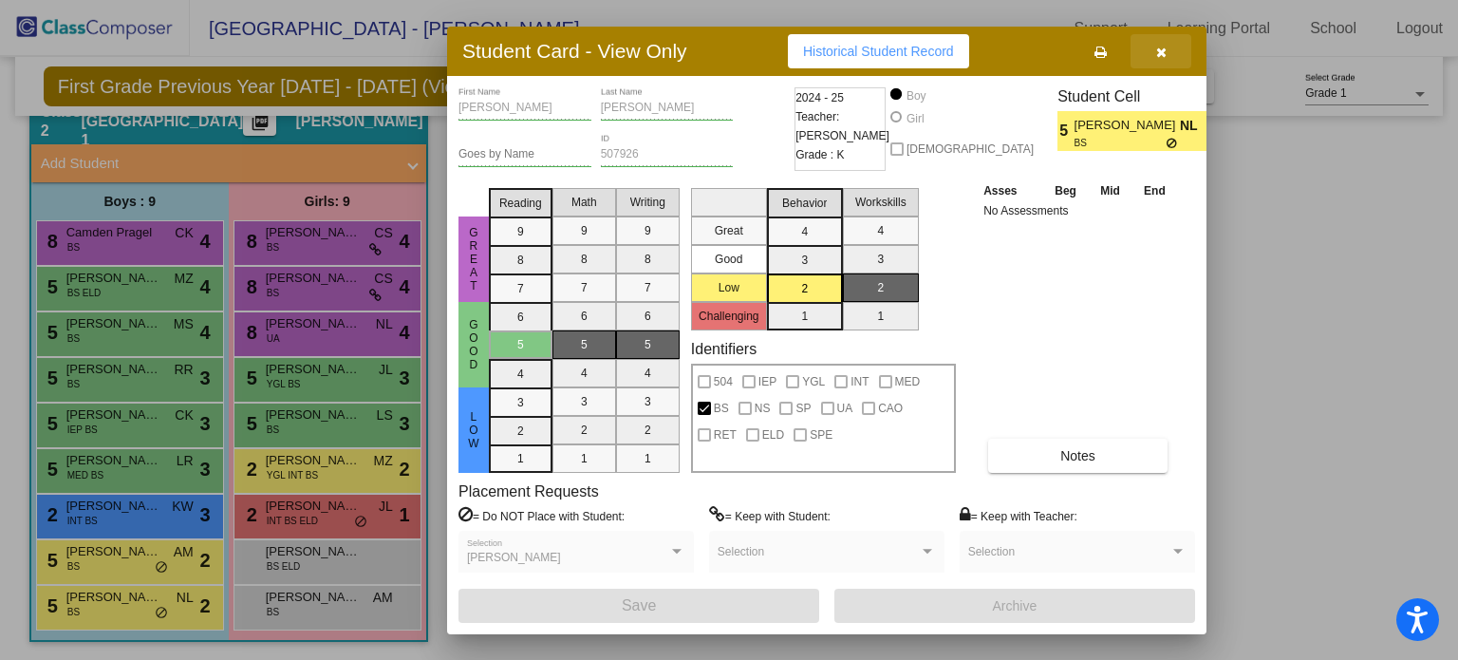
click at [1156, 57] on icon "button" at bounding box center [1161, 52] width 10 height 13
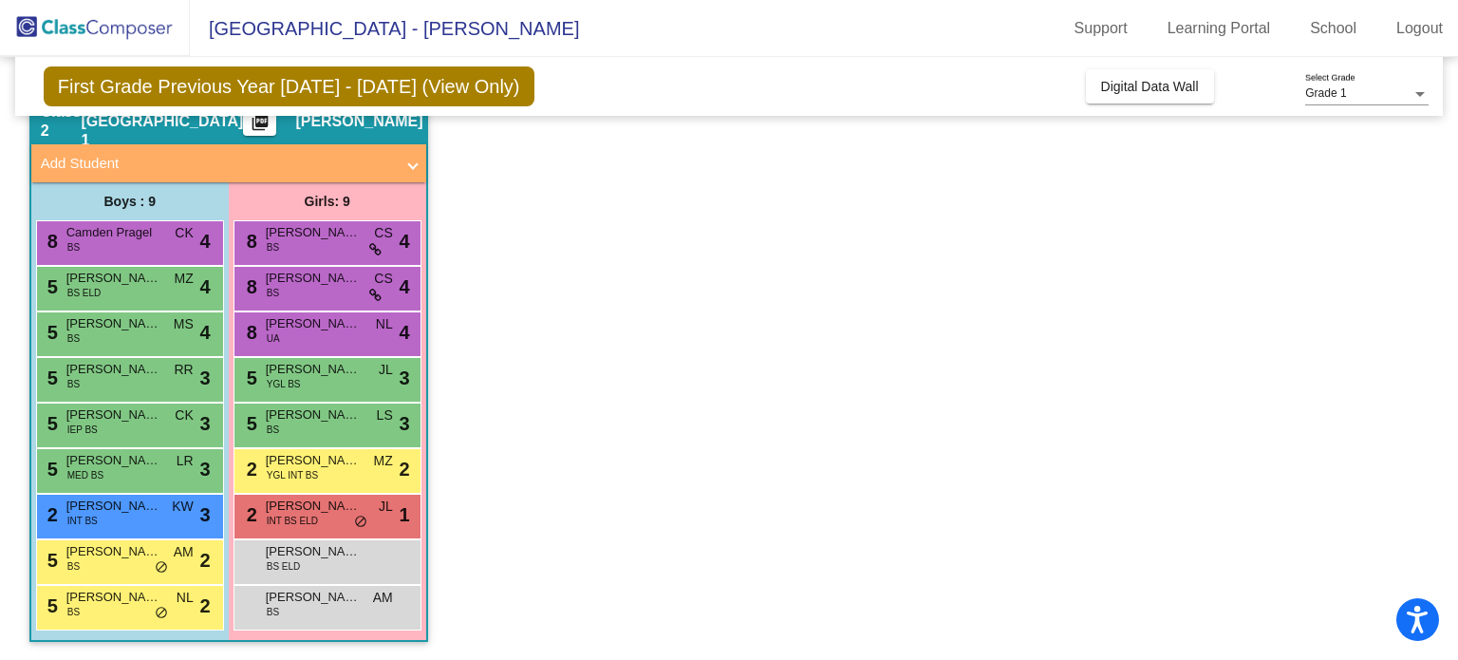
click at [1269, 314] on app-classroom "Class 2 - Broad Street 1 picture_as_pdf Jess Valek Add Student First Name Last …" at bounding box center [729, 379] width 1400 height 564
